Goal: Check status: Check status

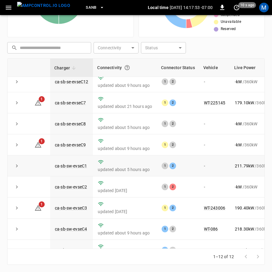
scroll to position [88, 0]
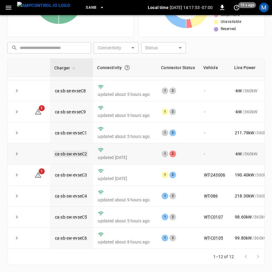
click at [76, 150] on link "ca-sb-sw-evseC2" at bounding box center [71, 153] width 35 height 7
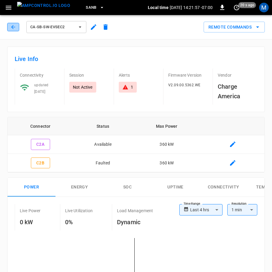
click at [17, 29] on button "button" at bounding box center [13, 27] width 12 height 8
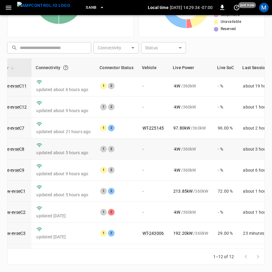
scroll to position [0, 62]
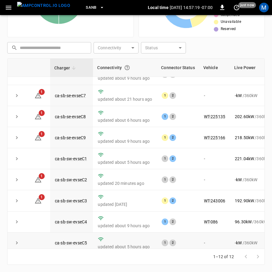
scroll to position [88, 0]
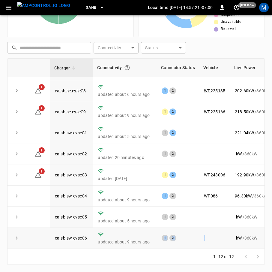
drag, startPoint x: 173, startPoint y: 244, endPoint x: 205, endPoint y: 240, distance: 32.0
click at [205, 240] on tr "ca-sb-sw-evseC6 updated about 9 hours ago 1 2 - - kW / 360 kW - % about 2 hours…" at bounding box center [177, 237] width 339 height 21
click at [190, 218] on td "1 2" at bounding box center [178, 216] width 42 height 21
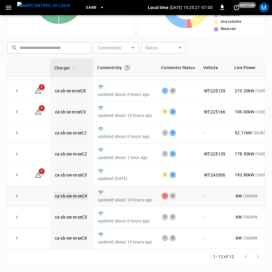
click at [72, 192] on link "ca-sb-sw-evseC4" at bounding box center [71, 195] width 35 height 7
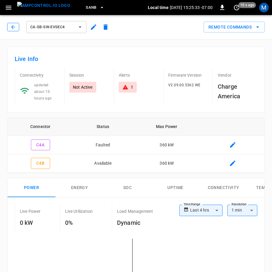
click at [13, 25] on icon "button" at bounding box center [13, 27] width 6 height 6
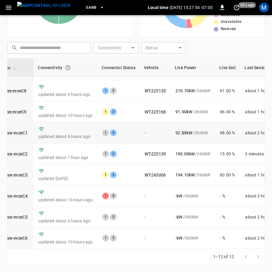
scroll to position [88, 59]
